Goal: Information Seeking & Learning: Learn about a topic

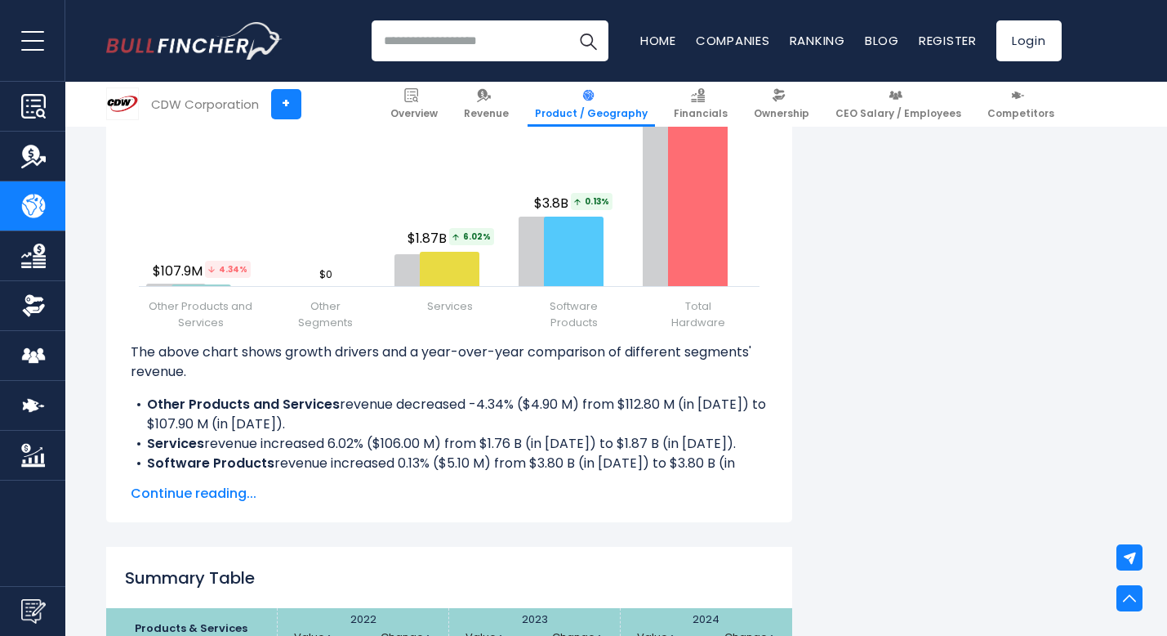
scroll to position [2094, 0]
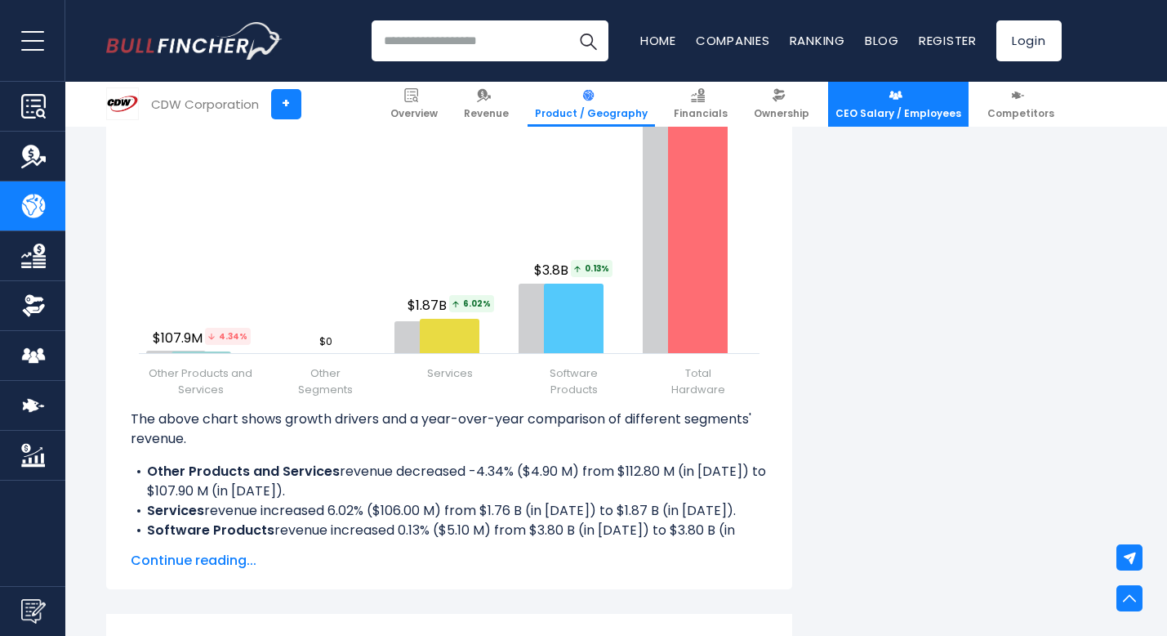
click at [915, 96] on link "CEO Salary / Employees" at bounding box center [898, 104] width 141 height 45
click at [881, 100] on link "CEO Salary / Employees" at bounding box center [898, 104] width 141 height 45
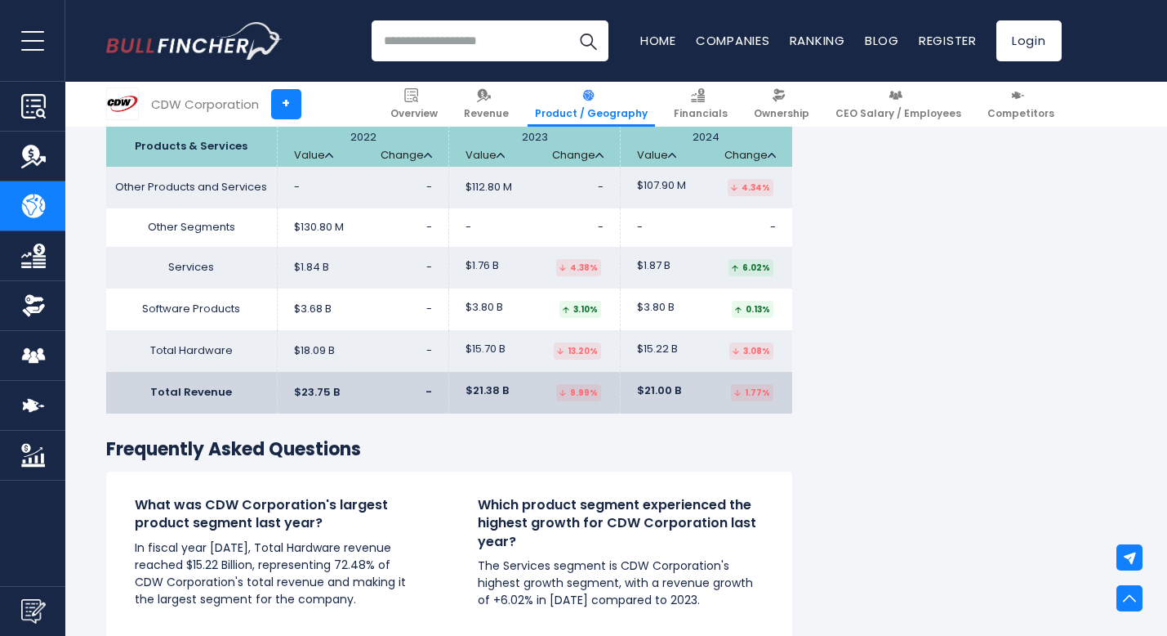
scroll to position [2648, 0]
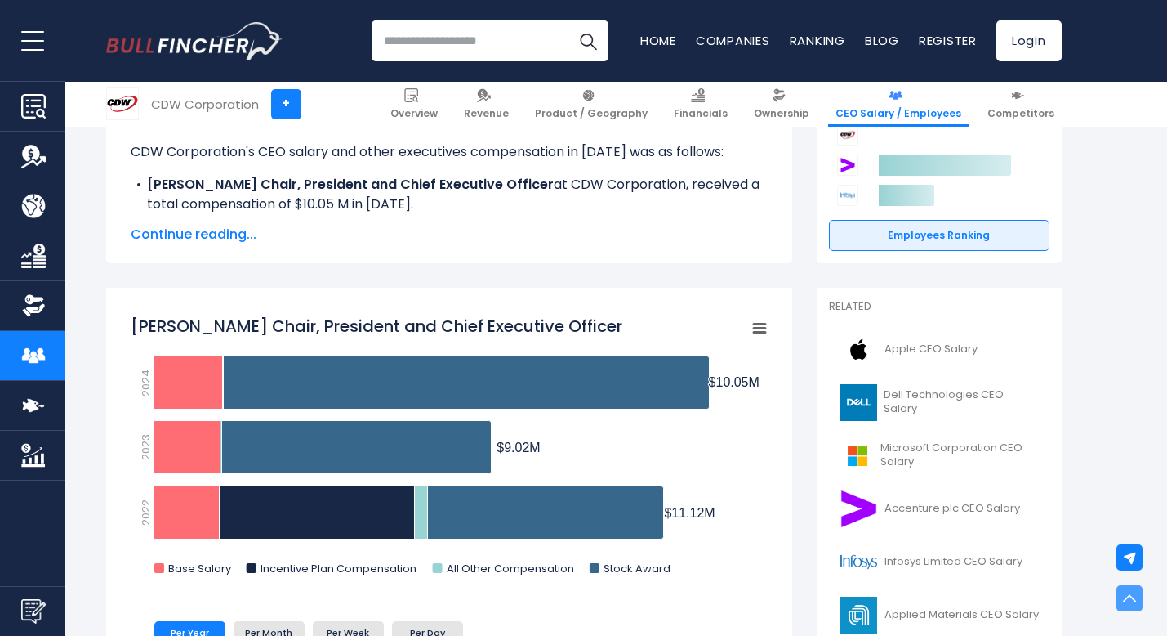
scroll to position [328, 0]
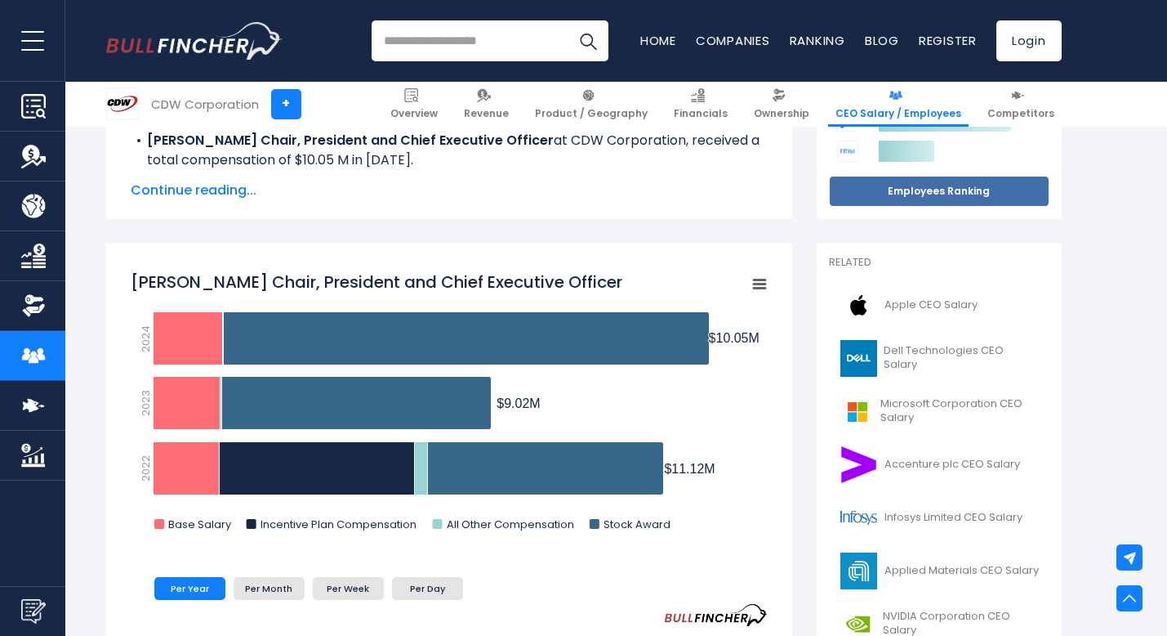
click at [925, 199] on link "Employees Ranking" at bounding box center [939, 191] width 221 height 31
